Goal: Navigation & Orientation: Find specific page/section

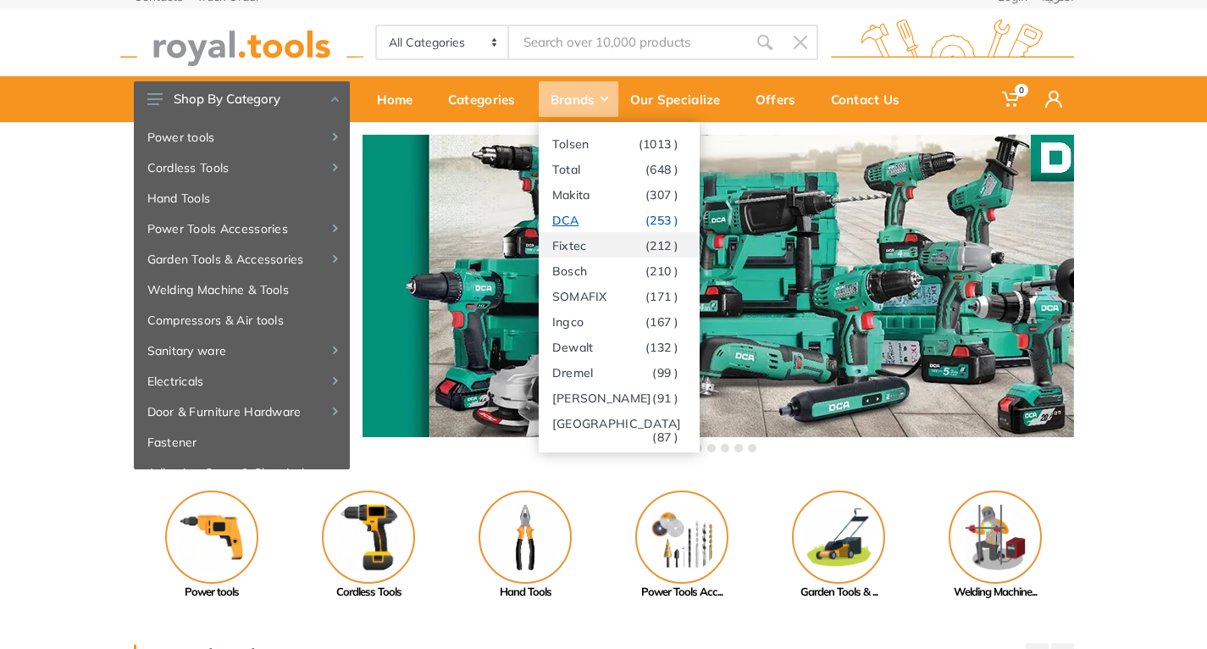
scroll to position [15, 0]
click at [580, 194] on link "Makita (307 )" at bounding box center [619, 193] width 161 height 25
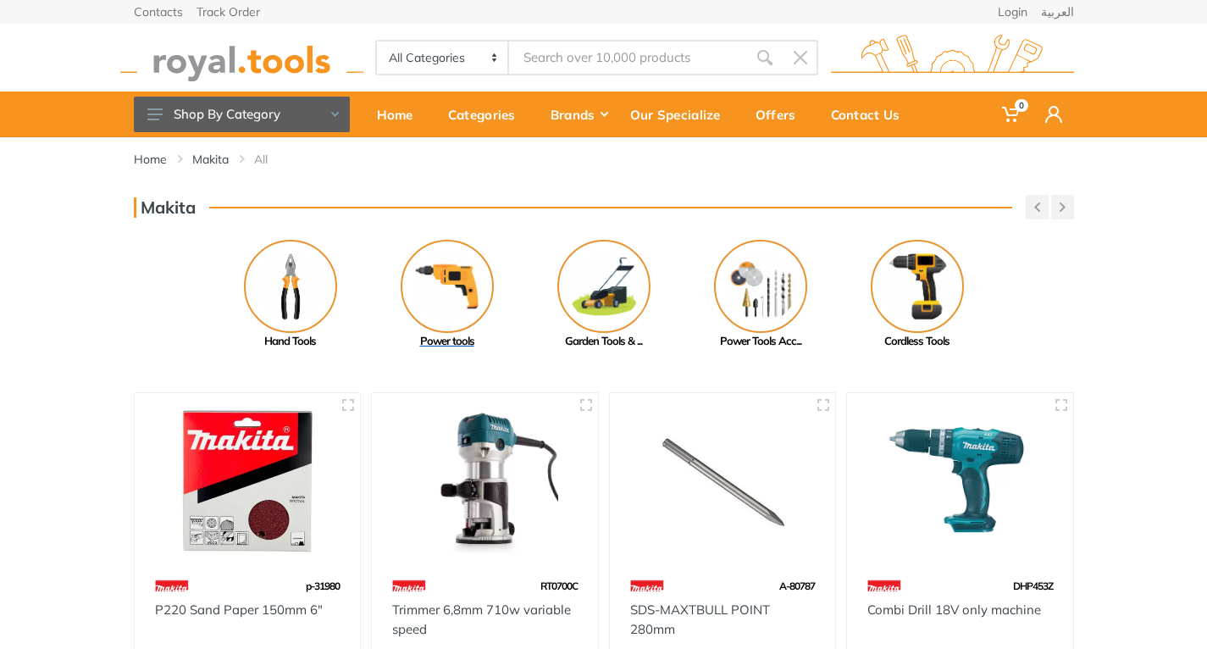
click at [442, 305] on img at bounding box center [447, 286] width 93 height 93
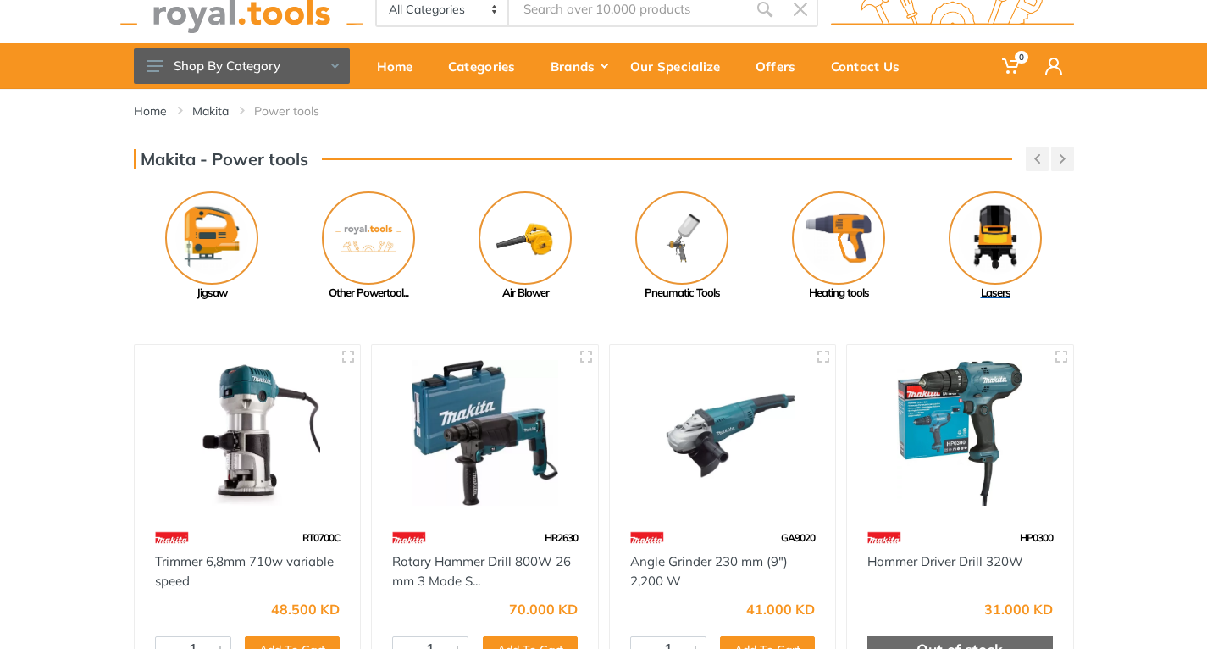
scroll to position [48, 0]
click at [1065, 153] on button "button" at bounding box center [1062, 159] width 23 height 25
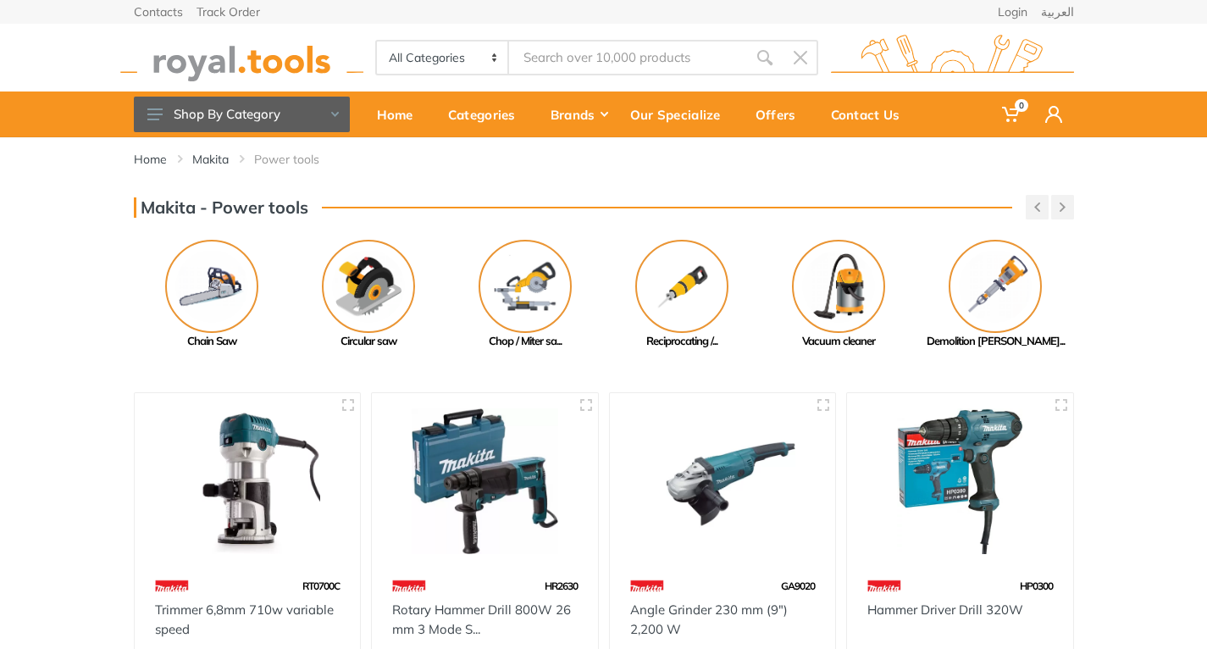
scroll to position [0, 0]
click at [1058, 215] on button "button" at bounding box center [1062, 207] width 23 height 25
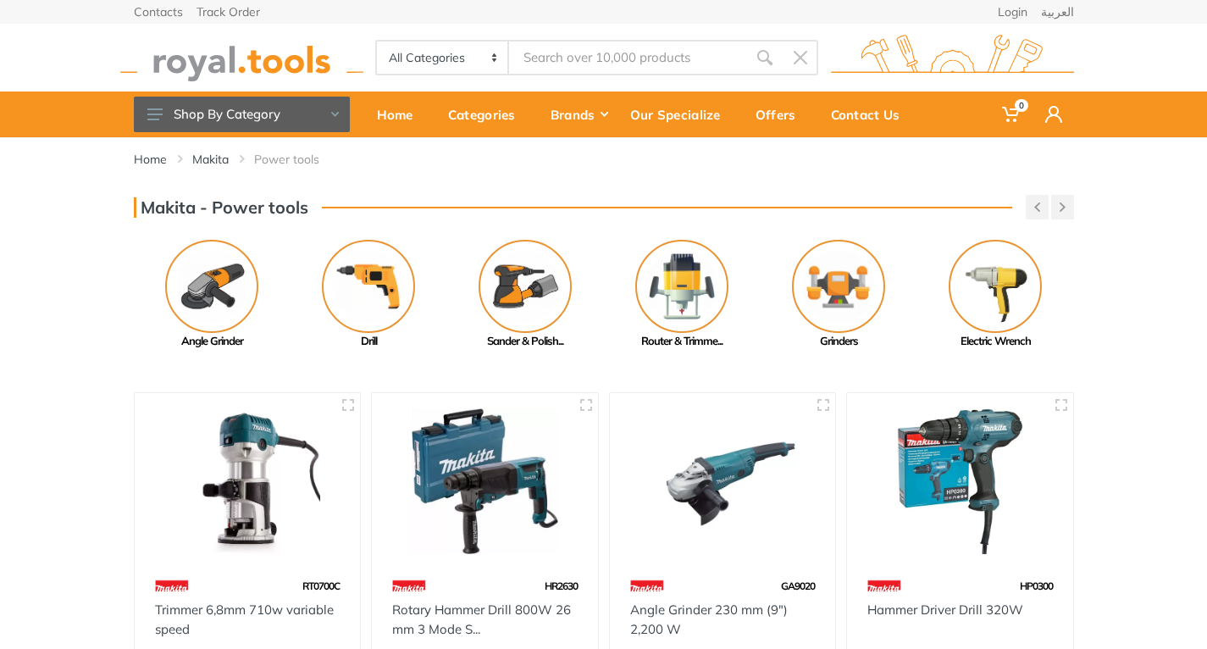
click at [1058, 215] on button "button" at bounding box center [1062, 207] width 23 height 25
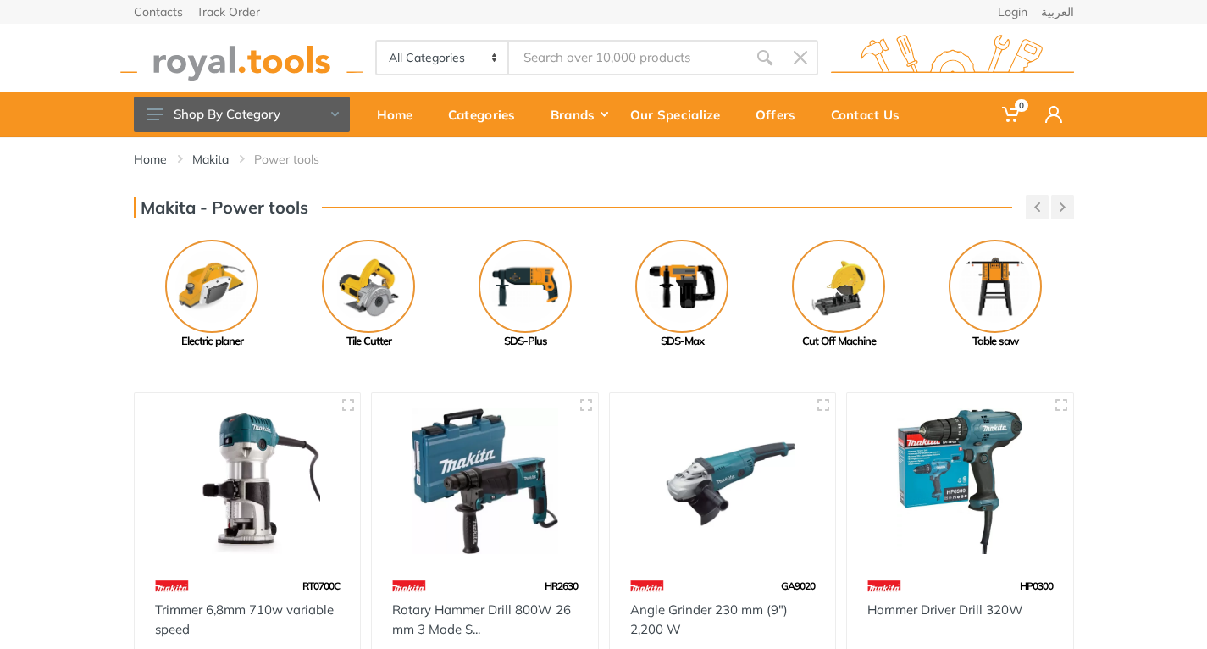
click at [1058, 215] on button "button" at bounding box center [1062, 207] width 23 height 25
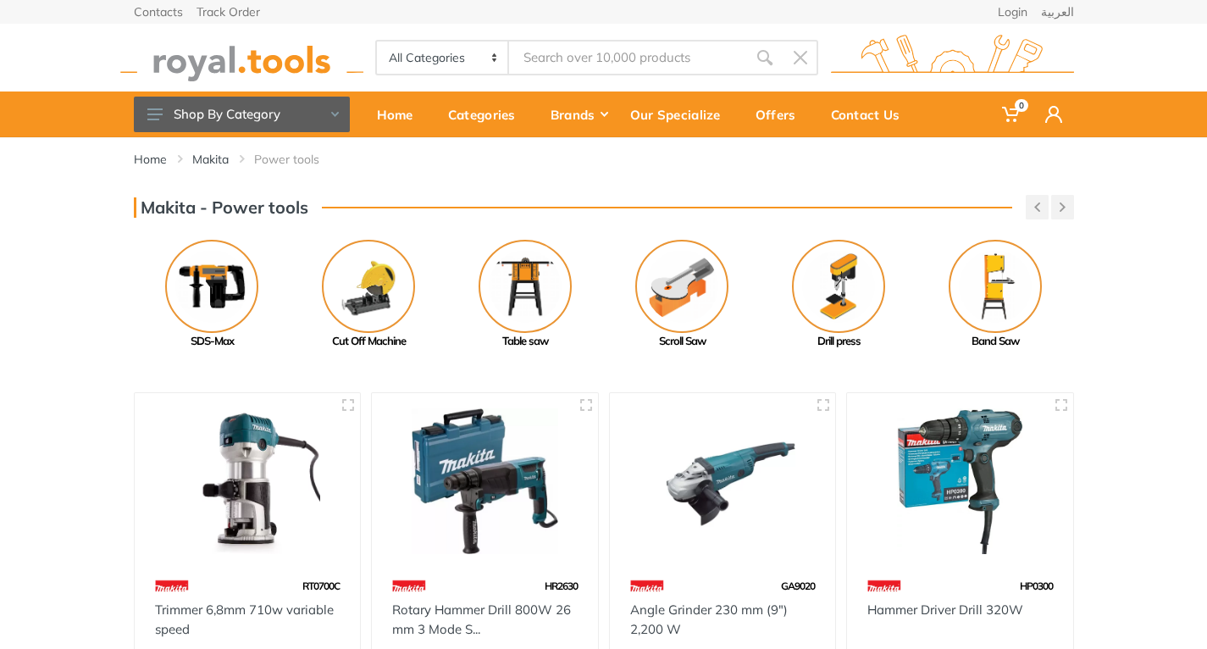
click at [1058, 215] on button "button" at bounding box center [1062, 207] width 23 height 25
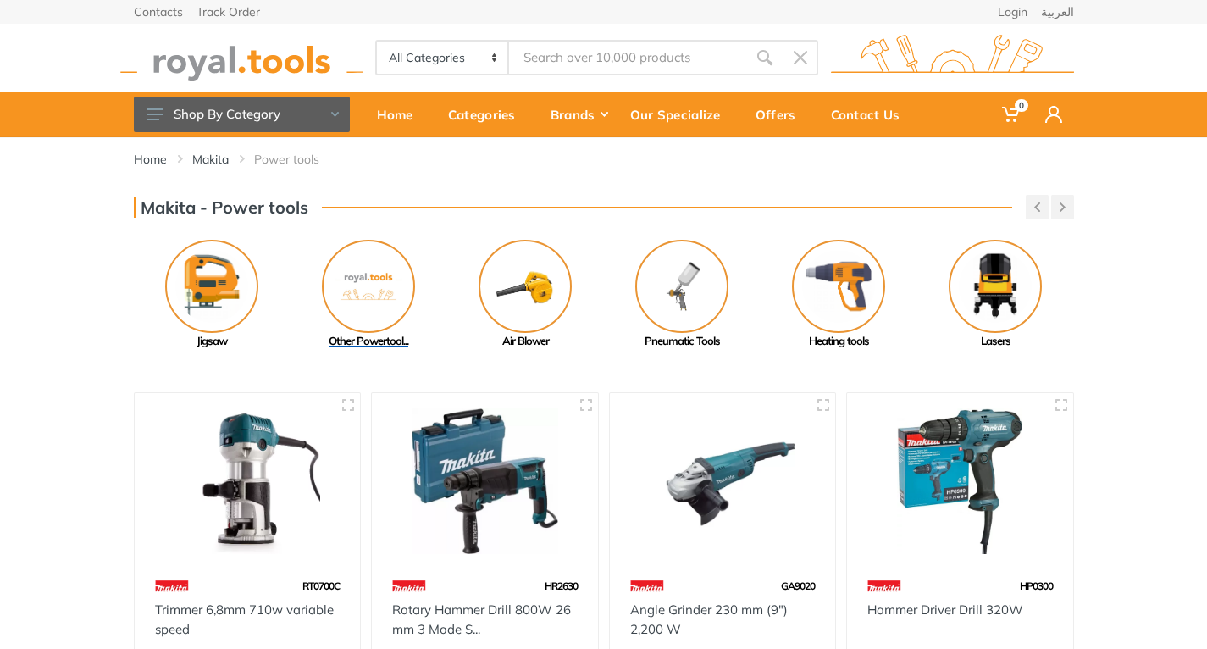
click at [359, 279] on img at bounding box center [368, 286] width 93 height 93
click at [482, 105] on div "Categories" at bounding box center [487, 115] width 102 height 36
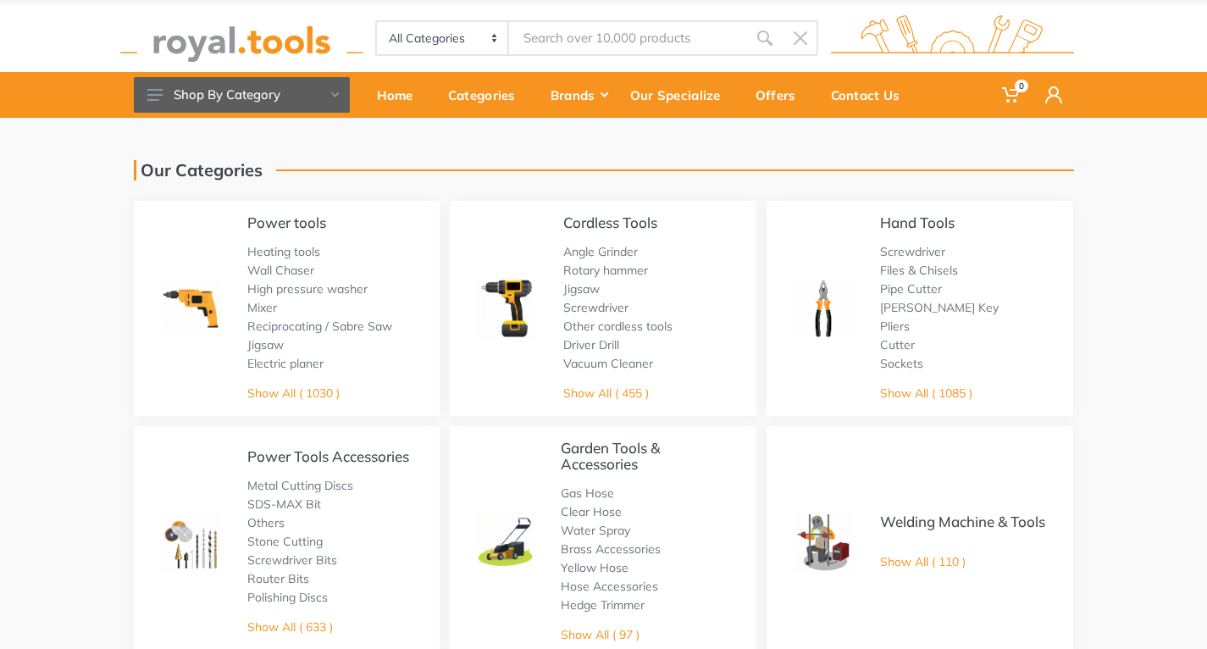
scroll to position [20, 0]
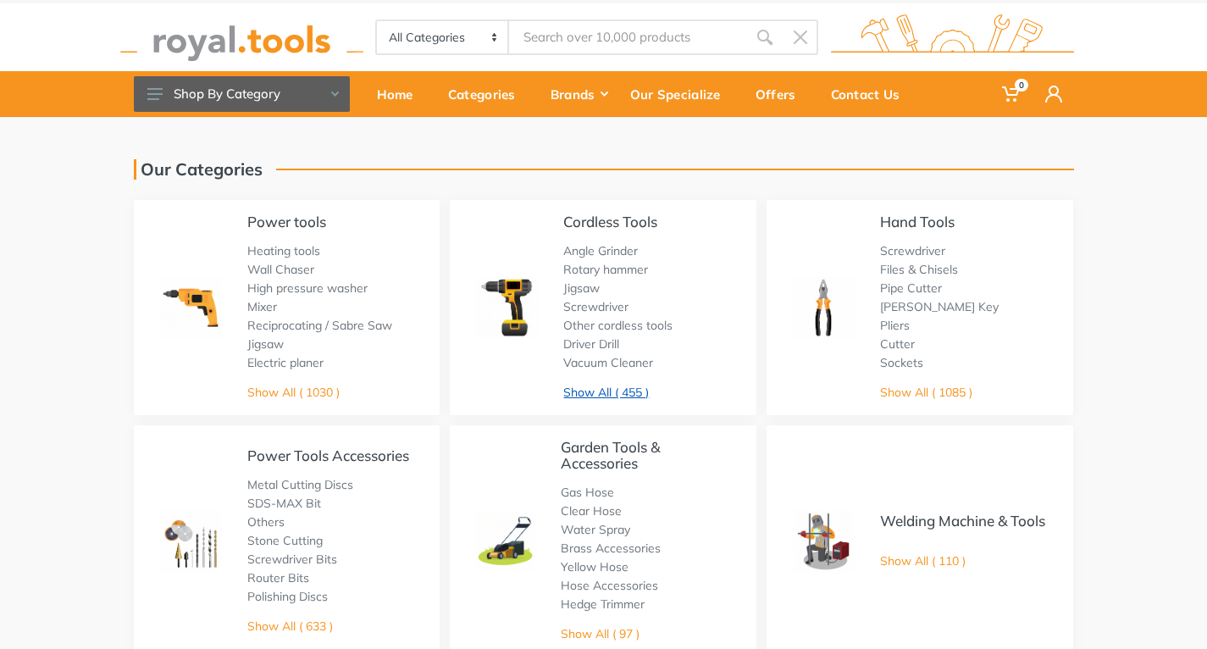
click at [600, 394] on link "Show All ( 455 )" at bounding box center [606, 391] width 86 height 15
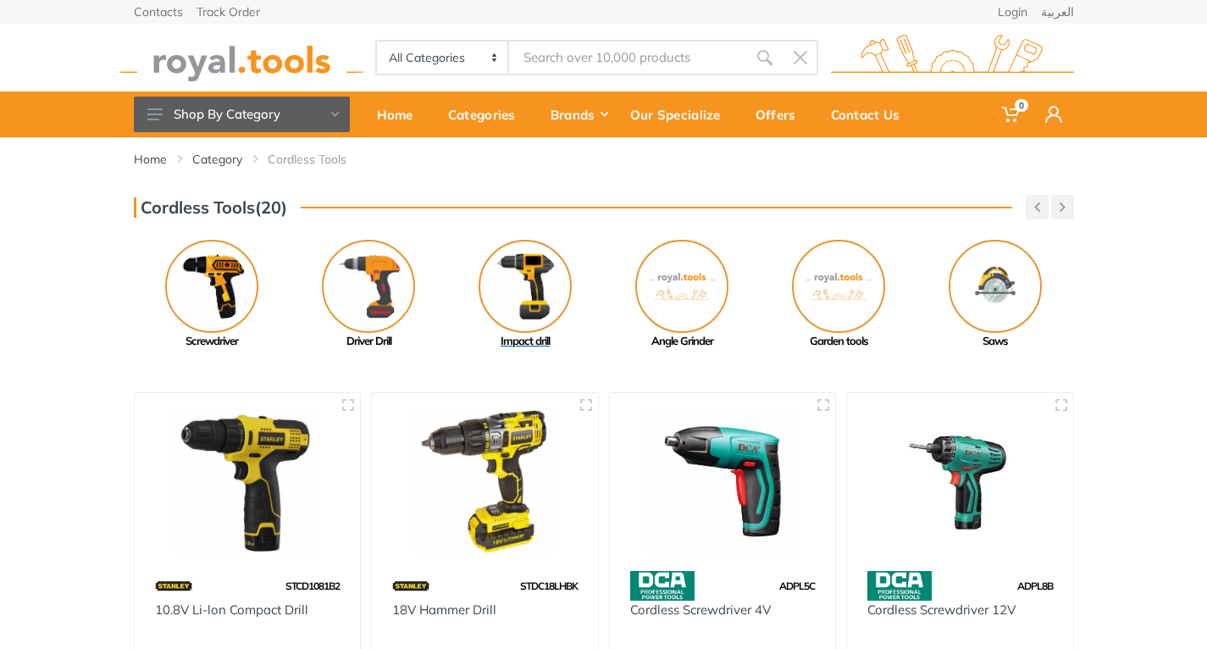
click at [525, 294] on img at bounding box center [525, 286] width 93 height 93
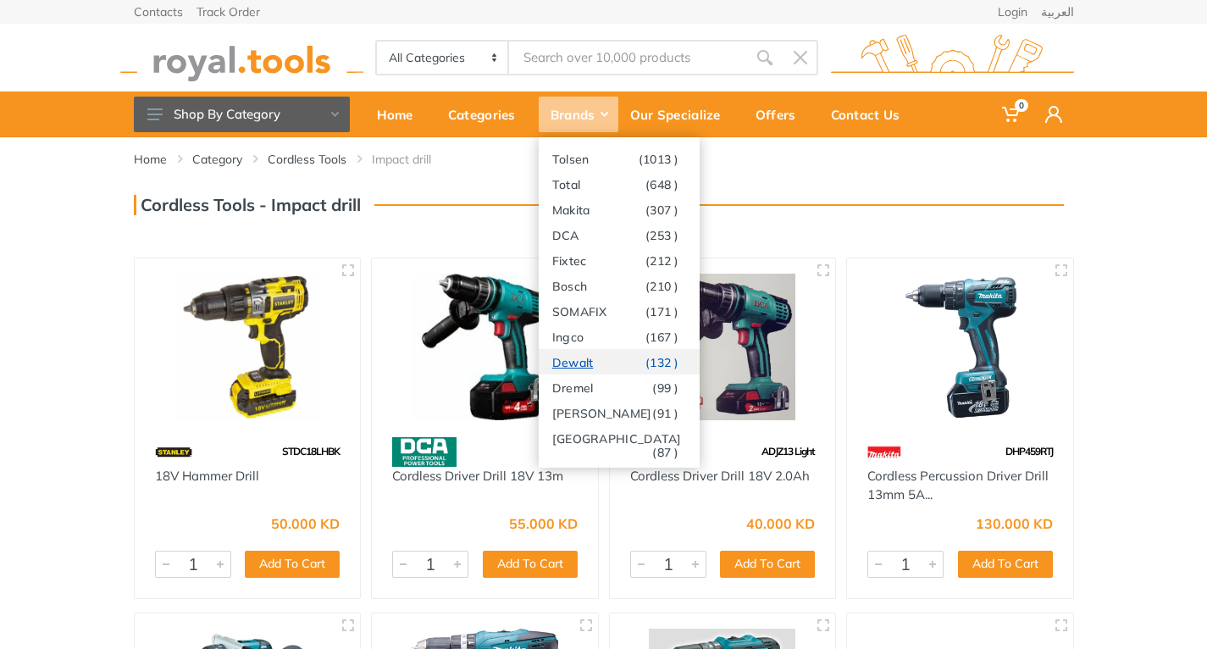
scroll to position [41, 0]
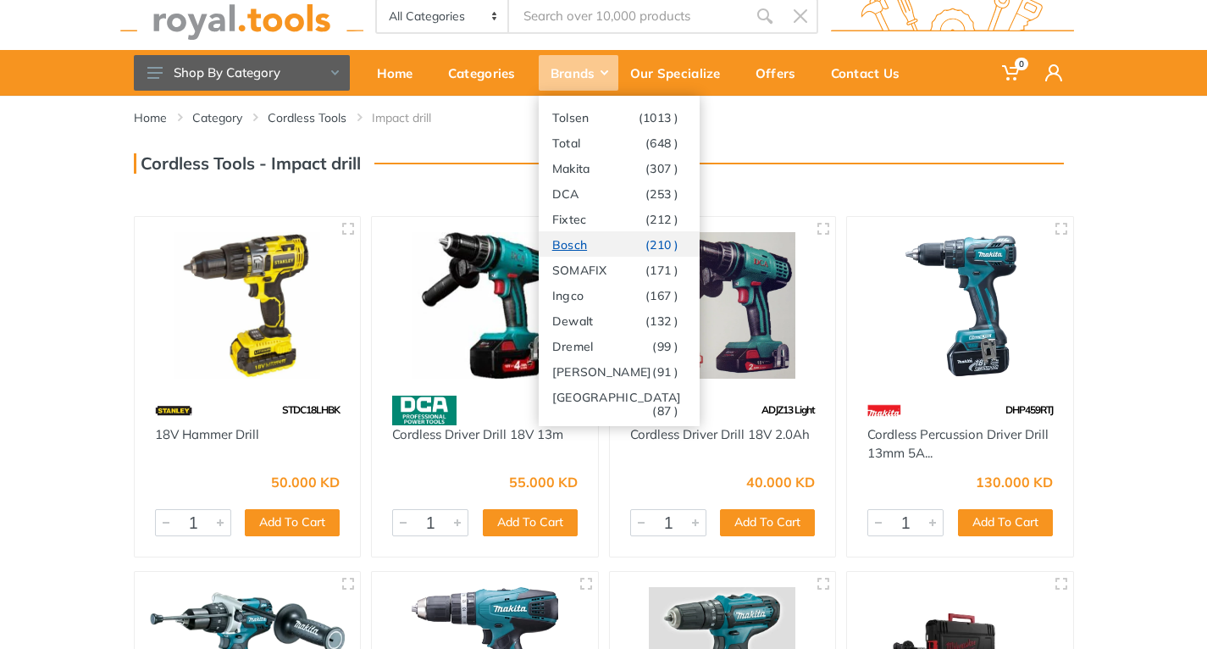
click at [611, 248] on link "Bosch (210 )" at bounding box center [619, 243] width 161 height 25
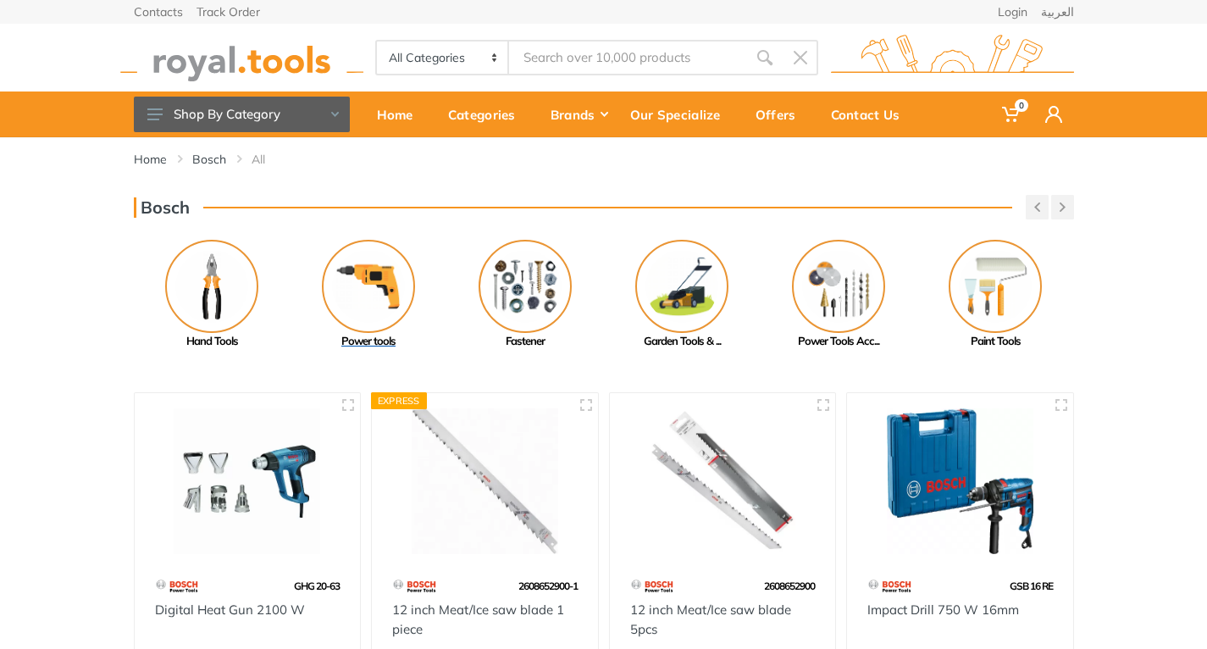
click at [365, 262] on img at bounding box center [368, 286] width 93 height 93
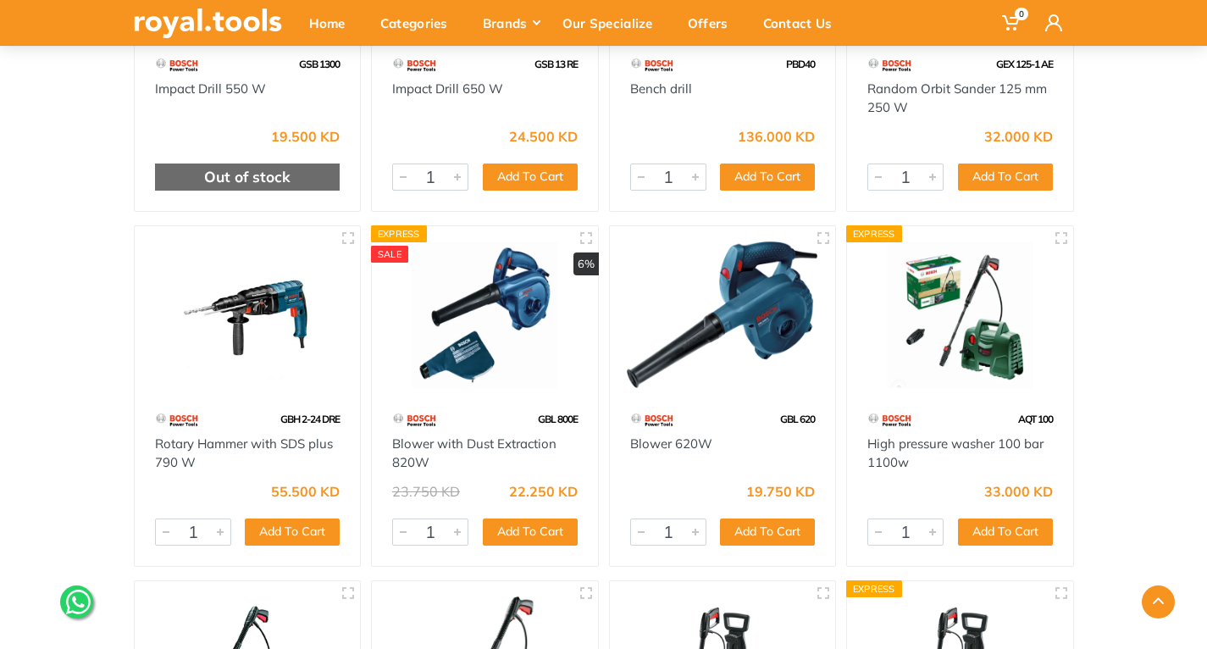
scroll to position [1953, 0]
